Goal: Transaction & Acquisition: Purchase product/service

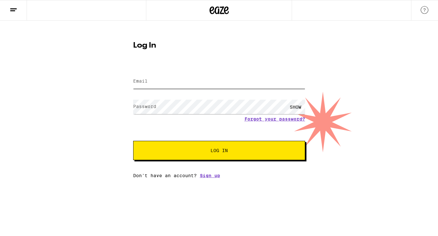
click at [158, 81] on input "Email" at bounding box center [219, 81] width 172 height 14
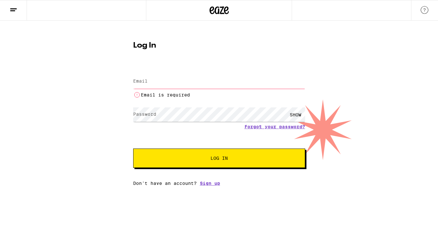
type input "[EMAIL_ADDRESS][DOMAIN_NAME]"
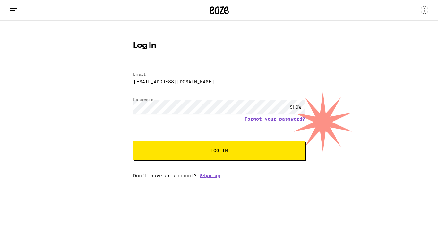
click at [211, 152] on span "Log In" at bounding box center [219, 150] width 17 height 4
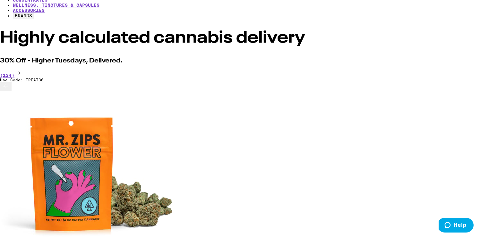
scroll to position [95, 0]
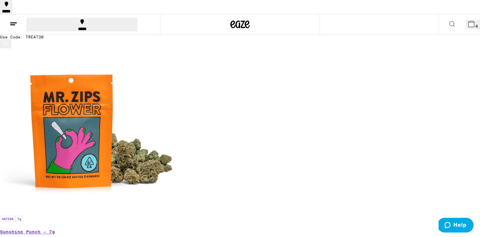
scroll to position [75, 0]
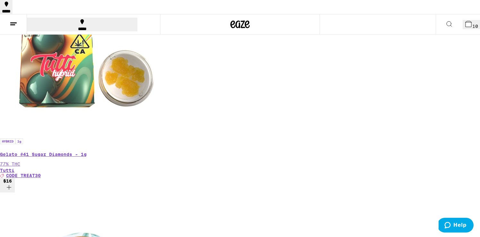
scroll to position [0, 119]
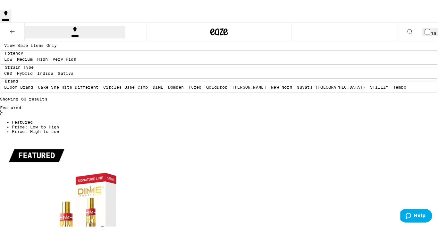
scroll to position [26, 0]
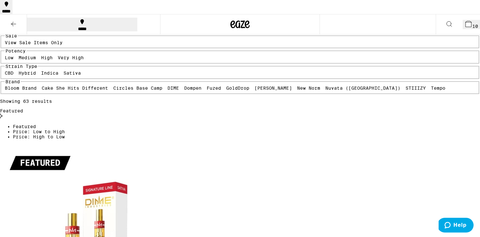
drag, startPoint x: 140, startPoint y: 33, endPoint x: 27, endPoint y: 28, distance: 113.4
copy h2 "Strawberry Blonde AIO - 1g"
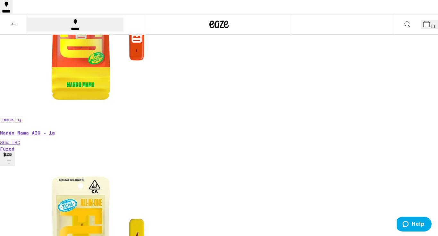
scroll to position [506, 0]
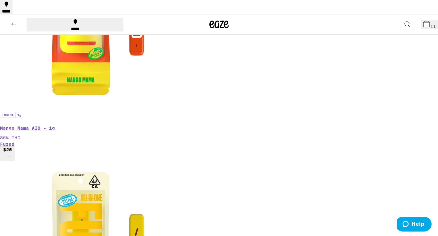
drag, startPoint x: 129, startPoint y: 32, endPoint x: 10, endPoint y: 33, distance: 119.1
copy h2 "Cosmic Cookies AIO - 1.25g"
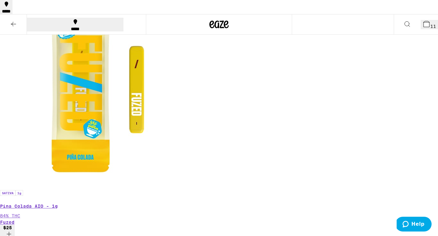
scroll to position [675, 0]
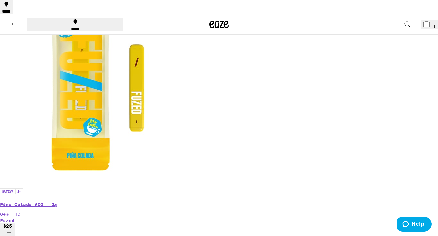
drag, startPoint x: 356, startPoint y: 98, endPoint x: 428, endPoint y: 99, distance: 72.5
copy p "Banana [PERSON_NAME] AIO - 1g"
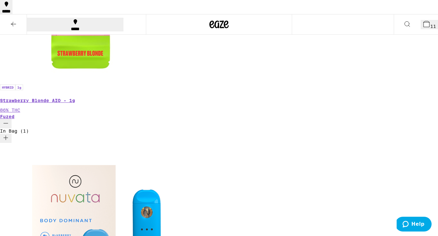
scroll to position [1029, 0]
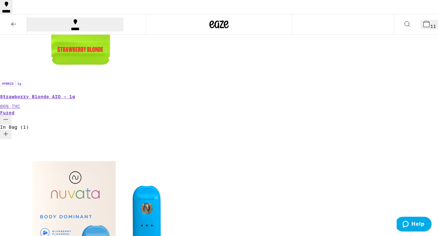
drag, startPoint x: 213, startPoint y: 104, endPoint x: 268, endPoint y: 106, distance: 54.9
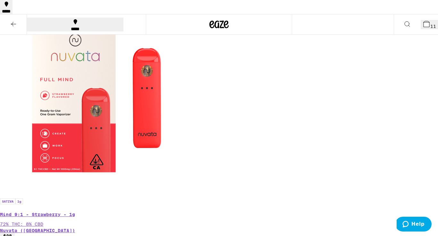
scroll to position [1657, 0]
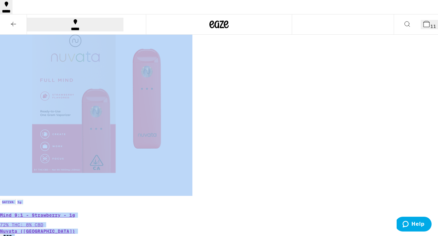
drag, startPoint x: 116, startPoint y: 84, endPoint x: 192, endPoint y: 86, distance: 76.4
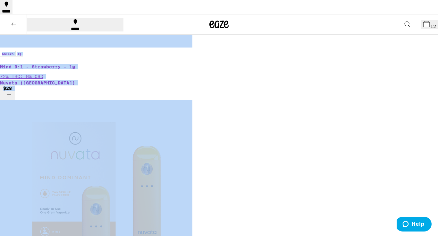
scroll to position [1829, 0]
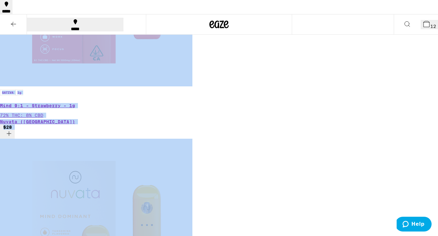
scroll to position [1766, 0]
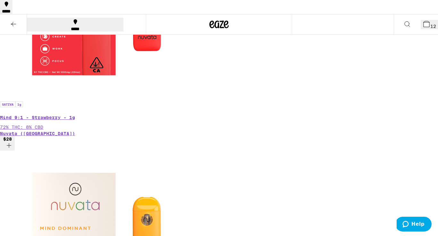
scroll to position [1754, 0]
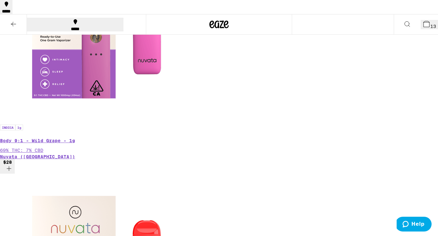
scroll to position [1283, 0]
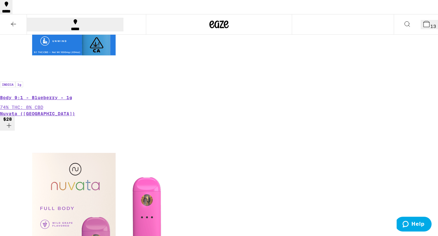
click at [18, 14] on button at bounding box center [13, 24] width 27 height 20
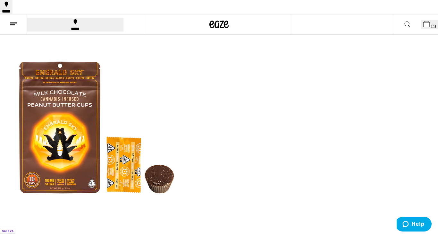
scroll to position [2348, 0]
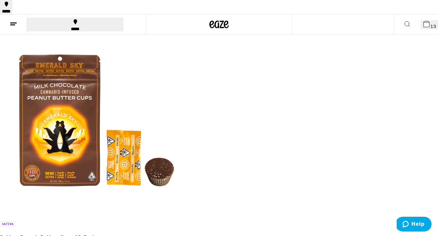
scroll to position [0, 1074]
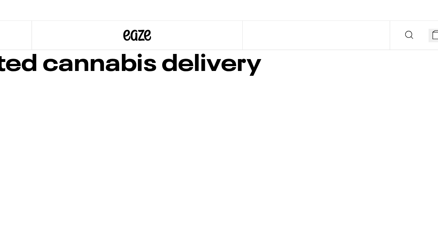
scroll to position [0, 0]
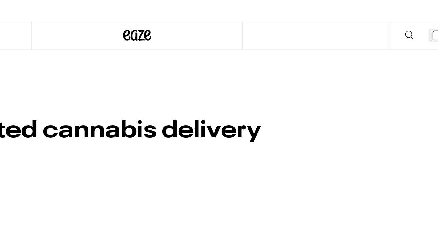
click at [421, 20] on button "13" at bounding box center [429, 24] width 17 height 9
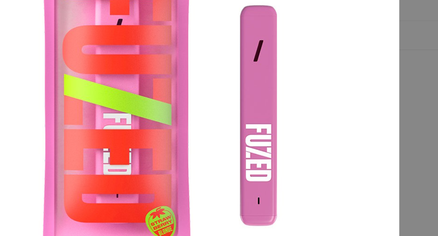
scroll to position [77, 0]
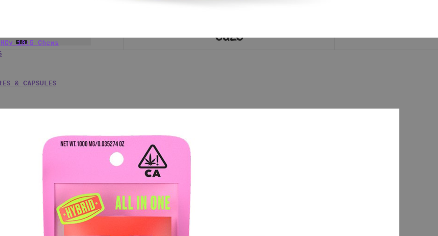
scroll to position [177, 0]
click at [10, 54] on icon "Decrement" at bounding box center [6, 51] width 8 height 8
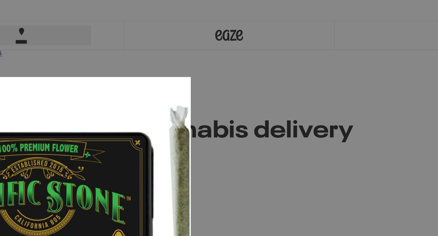
scroll to position [168, 0]
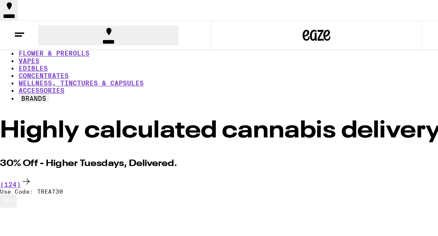
click at [24, 32] on link "SALE" at bounding box center [19, 31] width 12 height 5
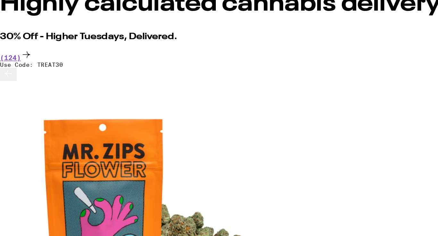
scroll to position [21, 0]
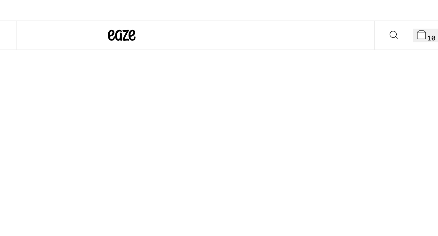
click at [431, 24] on span "10" at bounding box center [434, 26] width 6 height 5
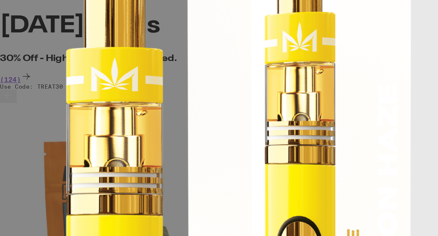
scroll to position [200, 0]
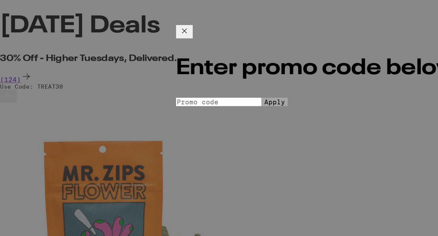
click at [164, 140] on input "Promo Code" at bounding box center [151, 143] width 59 height 6
type input "TREAT30"
click at [197, 143] on span "Apply" at bounding box center [190, 143] width 14 height 5
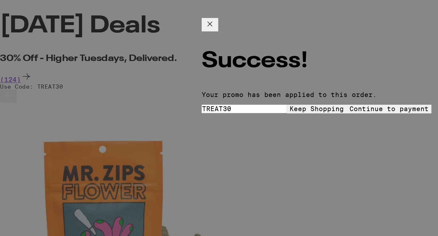
click at [268, 145] on button "Continue to payment" at bounding box center [269, 148] width 59 height 6
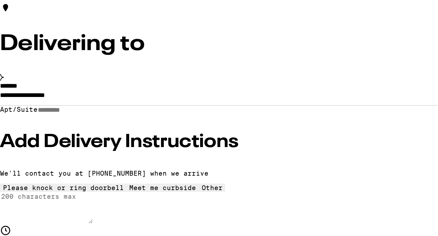
click at [66, 145] on input "**********" at bounding box center [219, 139] width 438 height 11
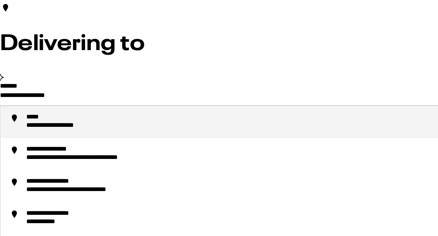
drag, startPoint x: 108, startPoint y: 150, endPoint x: 21, endPoint y: 147, distance: 87.3
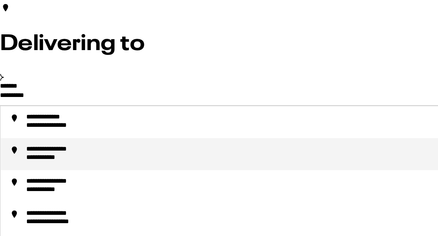
click at [53, 185] on div "**********" at bounding box center [35, 182] width 35 height 6
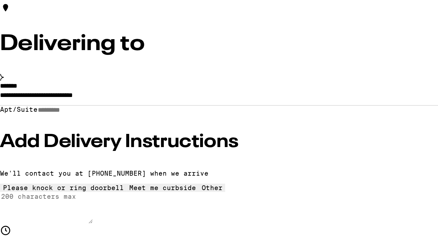
type input "**********"
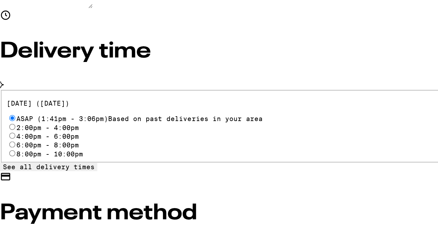
scroll to position [144, 0]
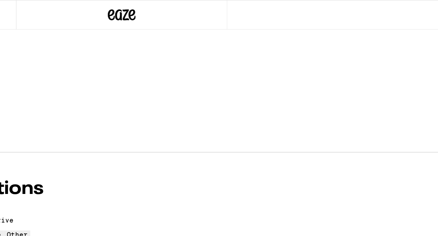
scroll to position [33, 0]
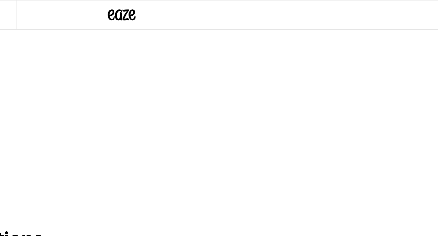
scroll to position [0, 0]
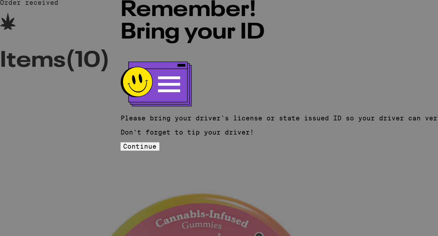
scroll to position [11, 0]
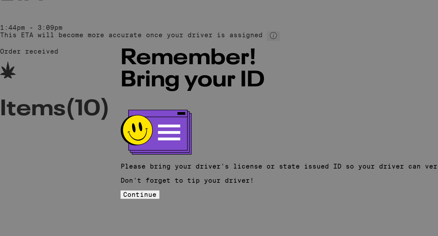
click at [110, 171] on button "Continue" at bounding box center [96, 174] width 27 height 6
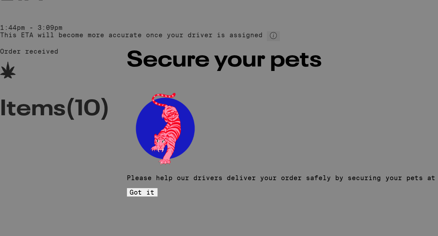
click at [109, 169] on button "Got it" at bounding box center [98, 172] width 21 height 6
